Goal: Information Seeking & Learning: Learn about a topic

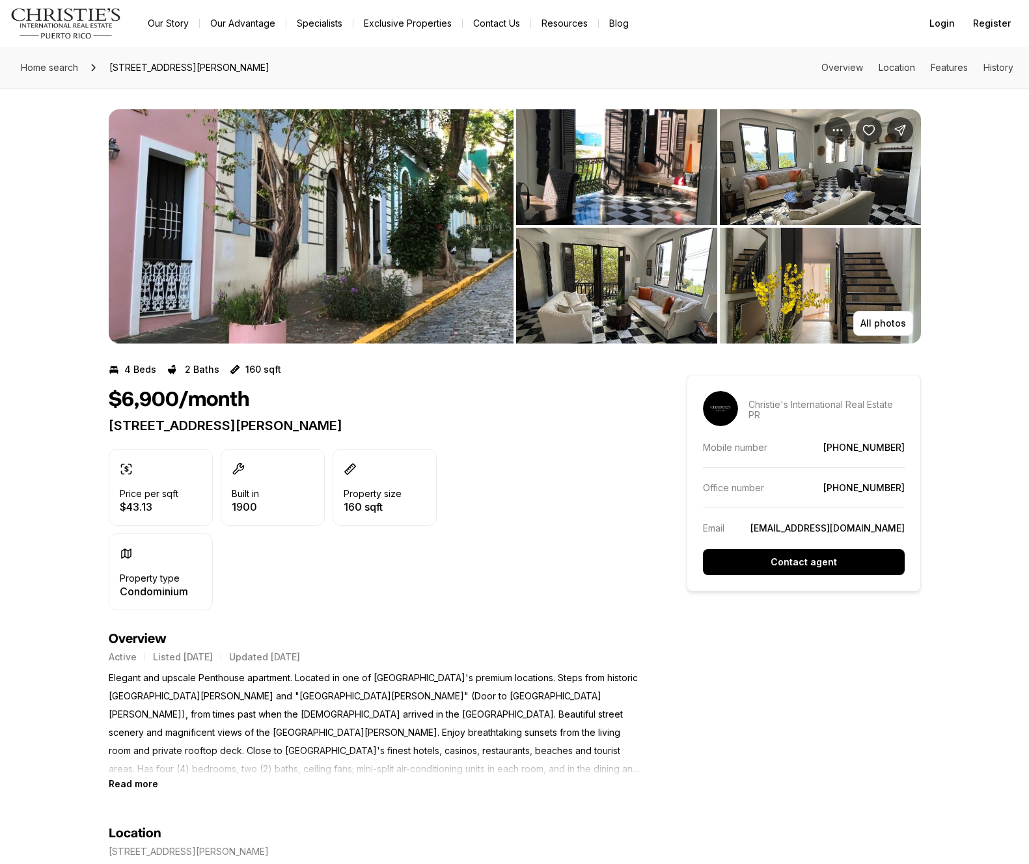
click at [372, 259] on img "View image gallery" at bounding box center [311, 226] width 405 height 234
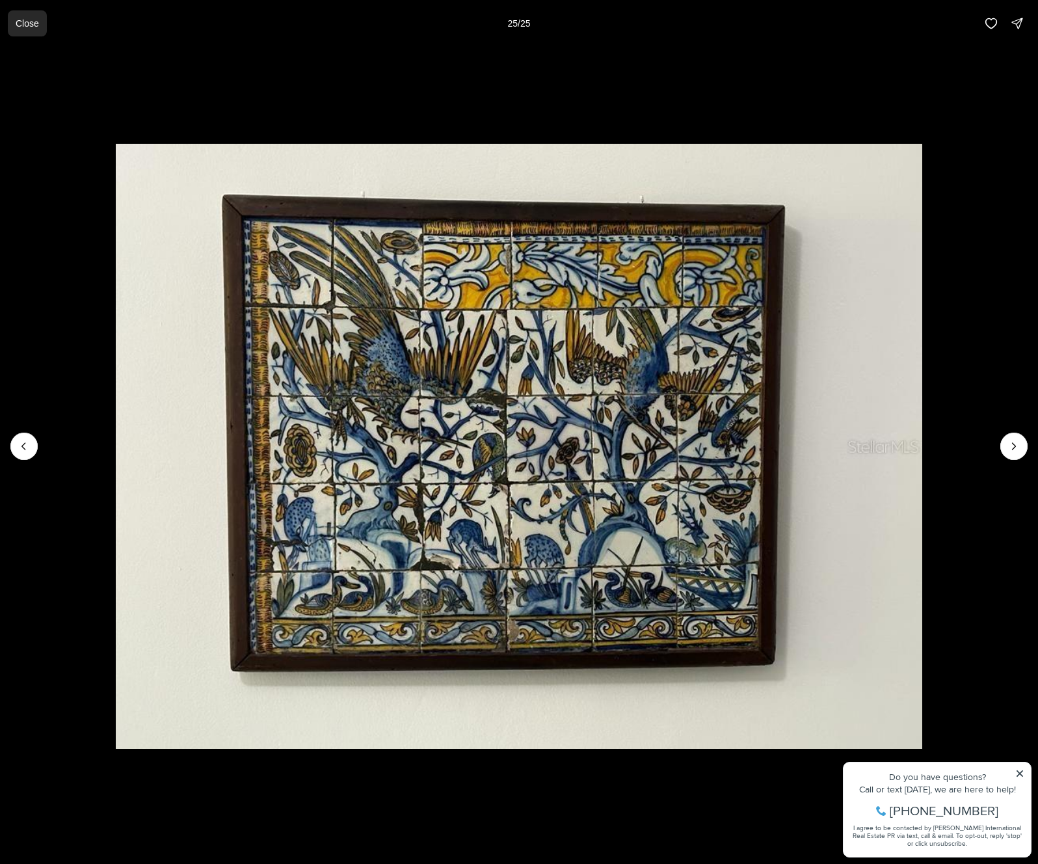
click at [31, 20] on p "Close" at bounding box center [27, 23] width 23 height 10
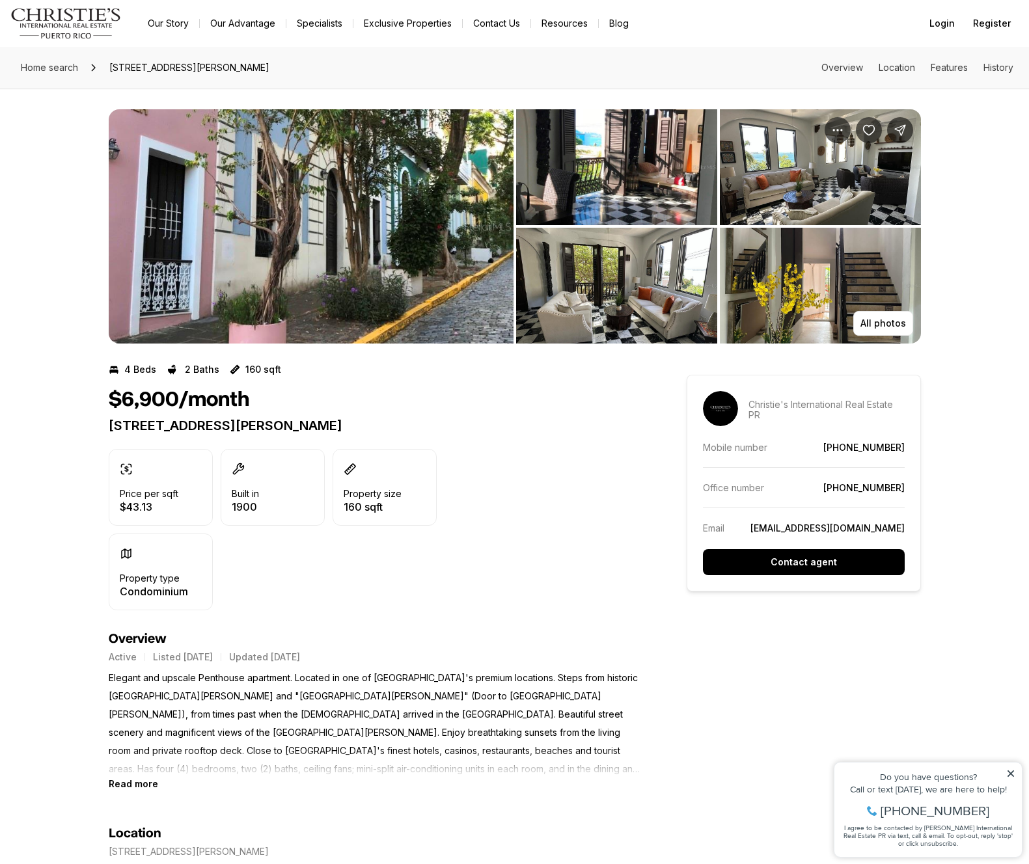
click at [137, 392] on h1 "$6,900/month" at bounding box center [179, 400] width 141 height 25
